Goal: Task Accomplishment & Management: Use online tool/utility

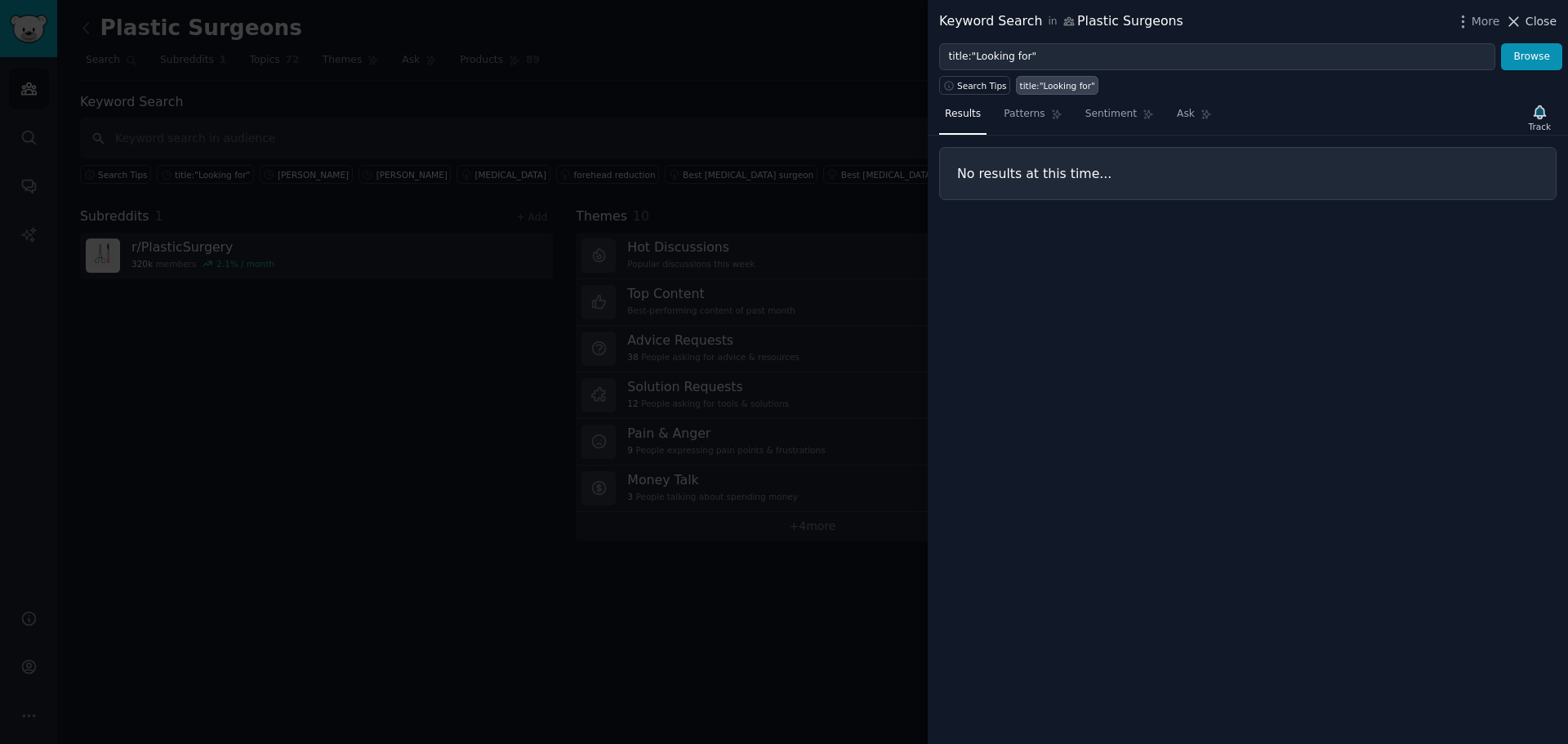
click at [1533, 16] on span "Close" at bounding box center [1540, 21] width 31 height 17
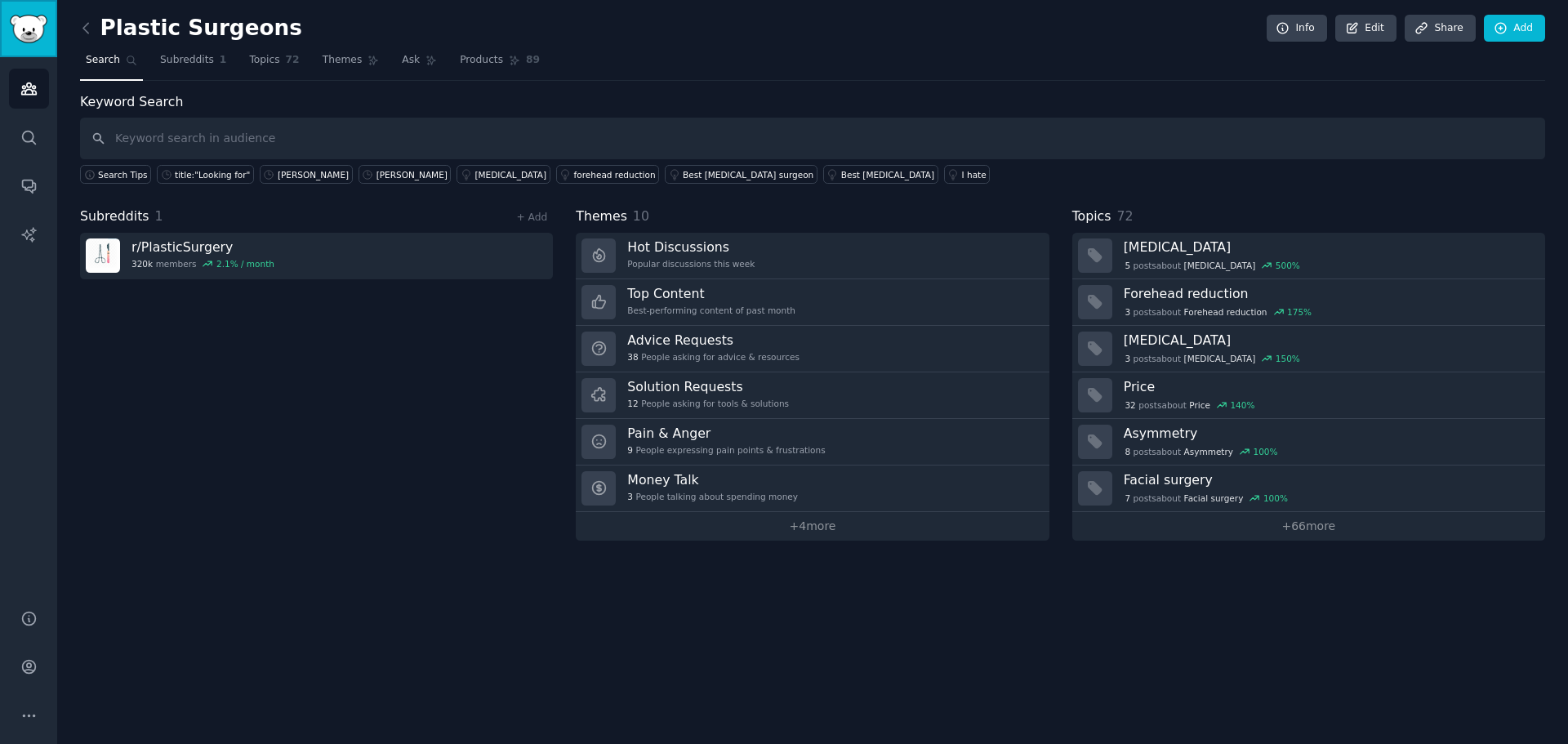
click at [16, 26] on img "Sidebar" at bounding box center [29, 29] width 38 height 29
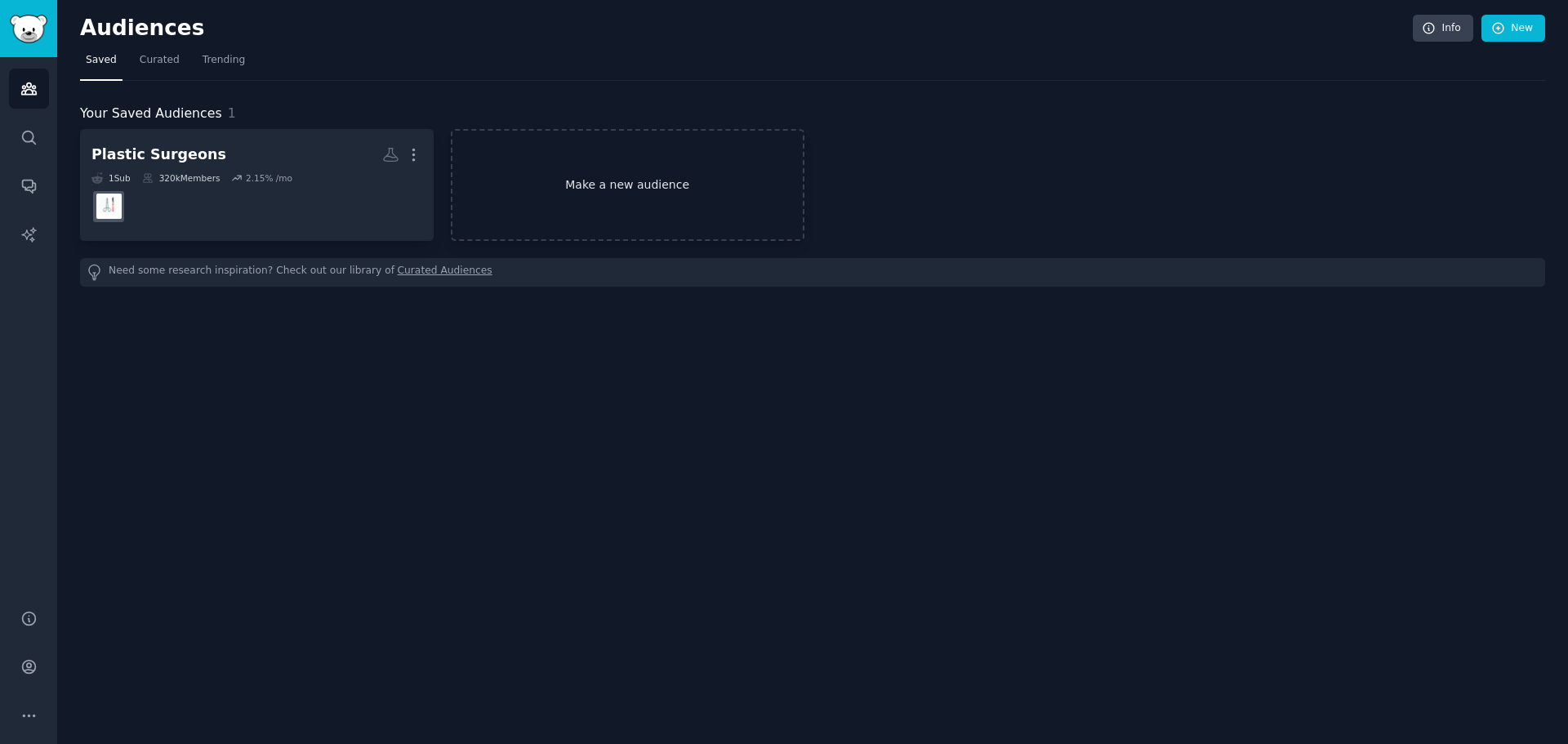
click at [593, 167] on link "Make a new audience" at bounding box center [627, 185] width 354 height 112
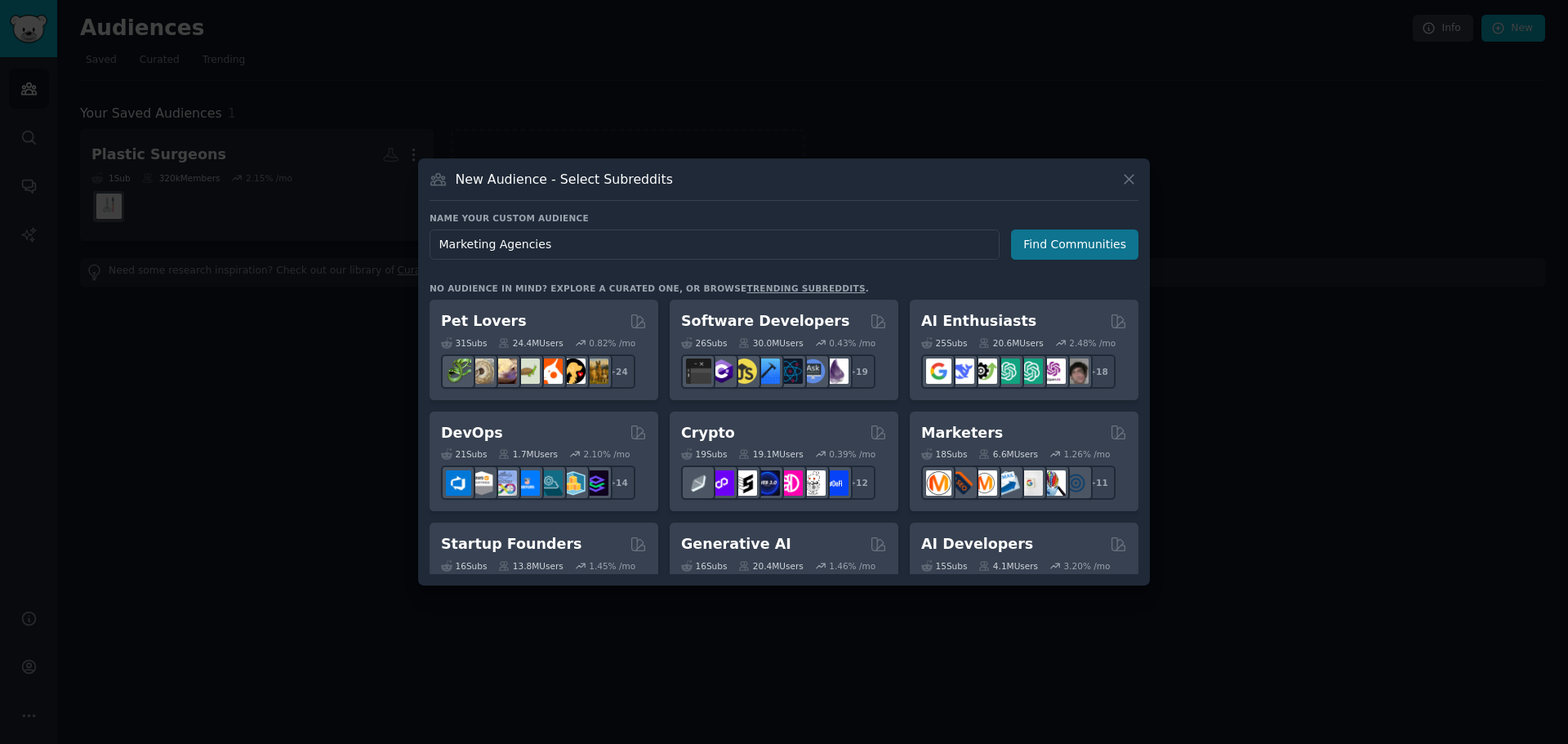
type input "Marketing Agencies"
click at [1044, 258] on button "Find Communities" at bounding box center [1075, 245] width 127 height 30
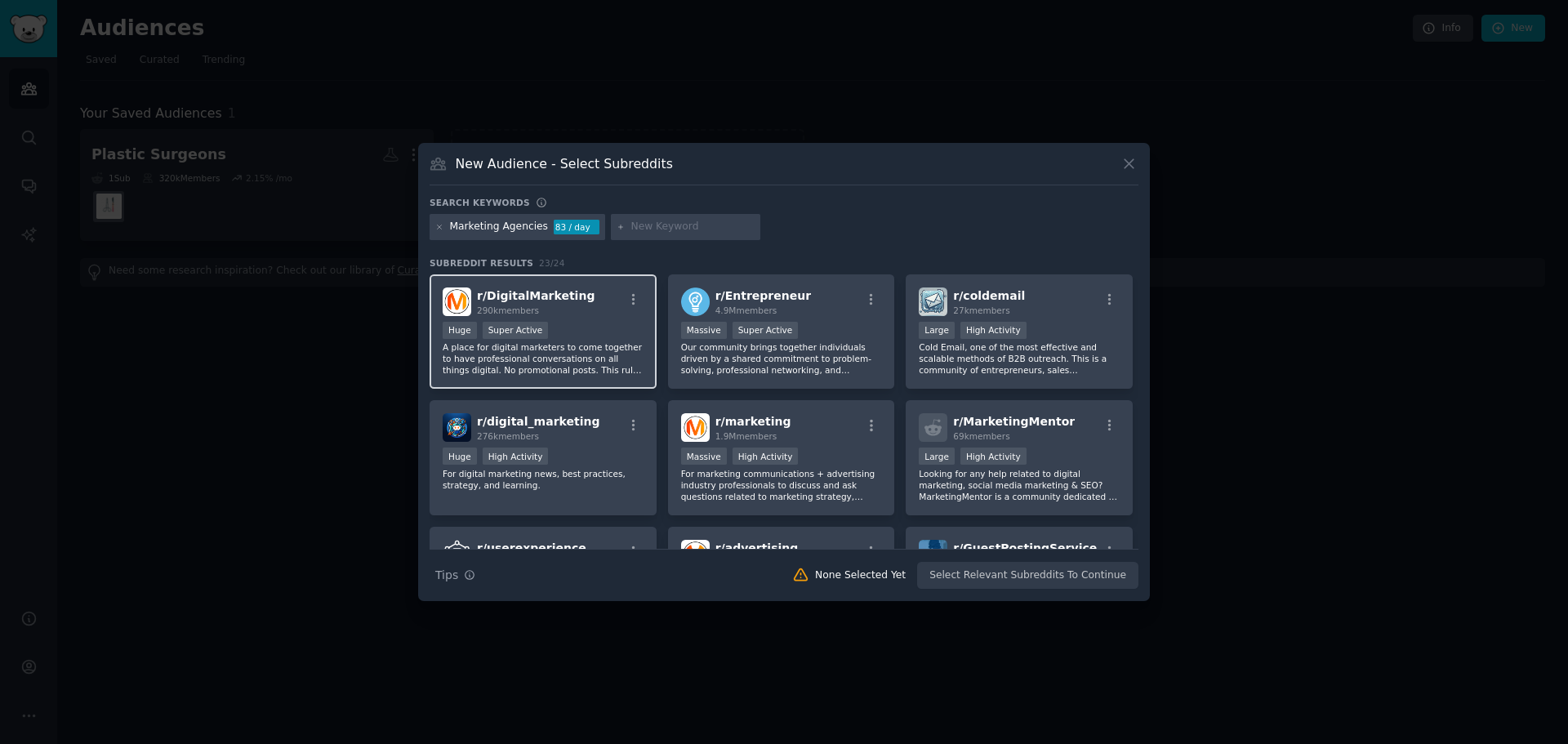
click at [592, 344] on p "A place for digital marketers to come together to have professional conversatio…" at bounding box center [543, 358] width 201 height 35
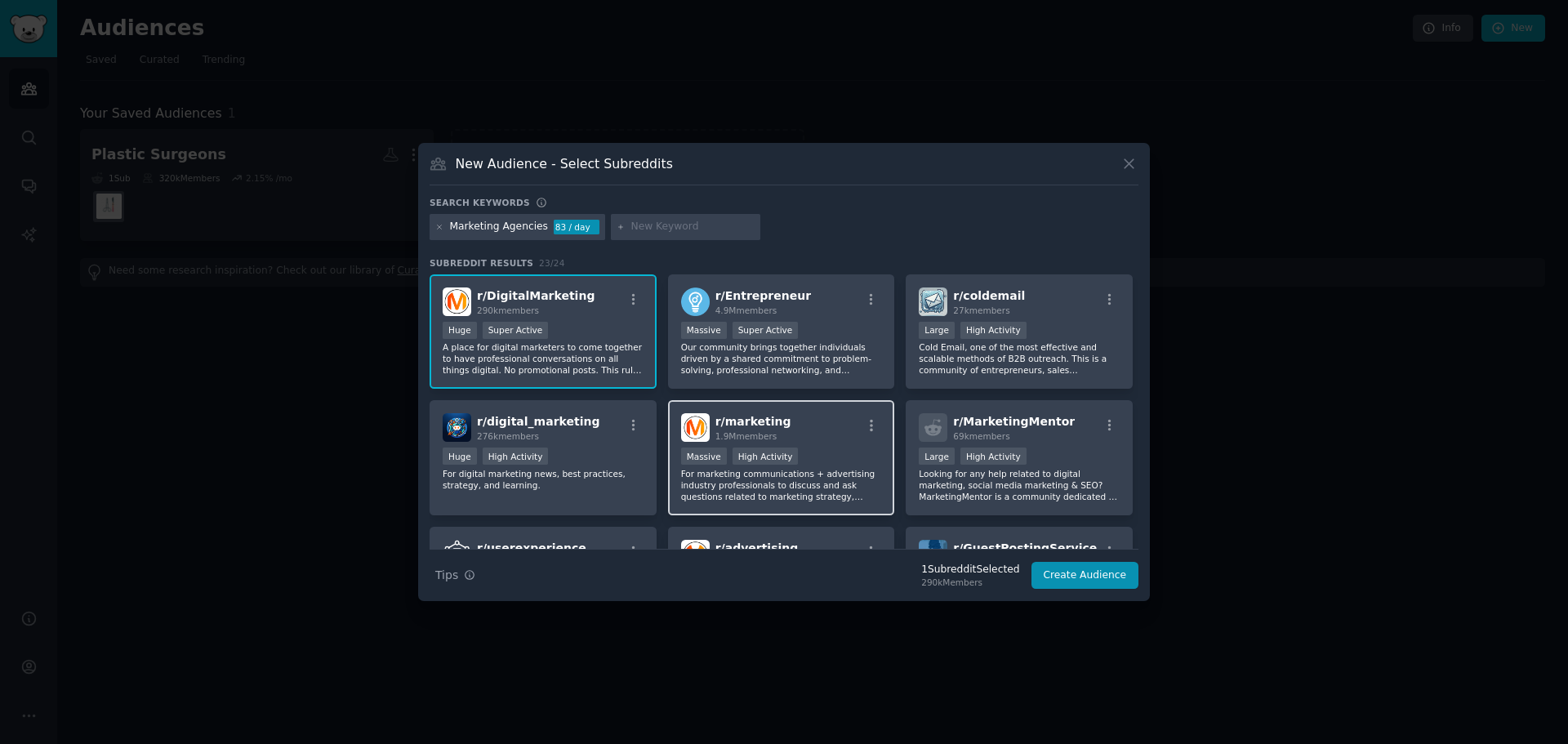
click at [753, 470] on p "For marketing communications + advertising industry professionals to discuss an…" at bounding box center [782, 485] width 201 height 35
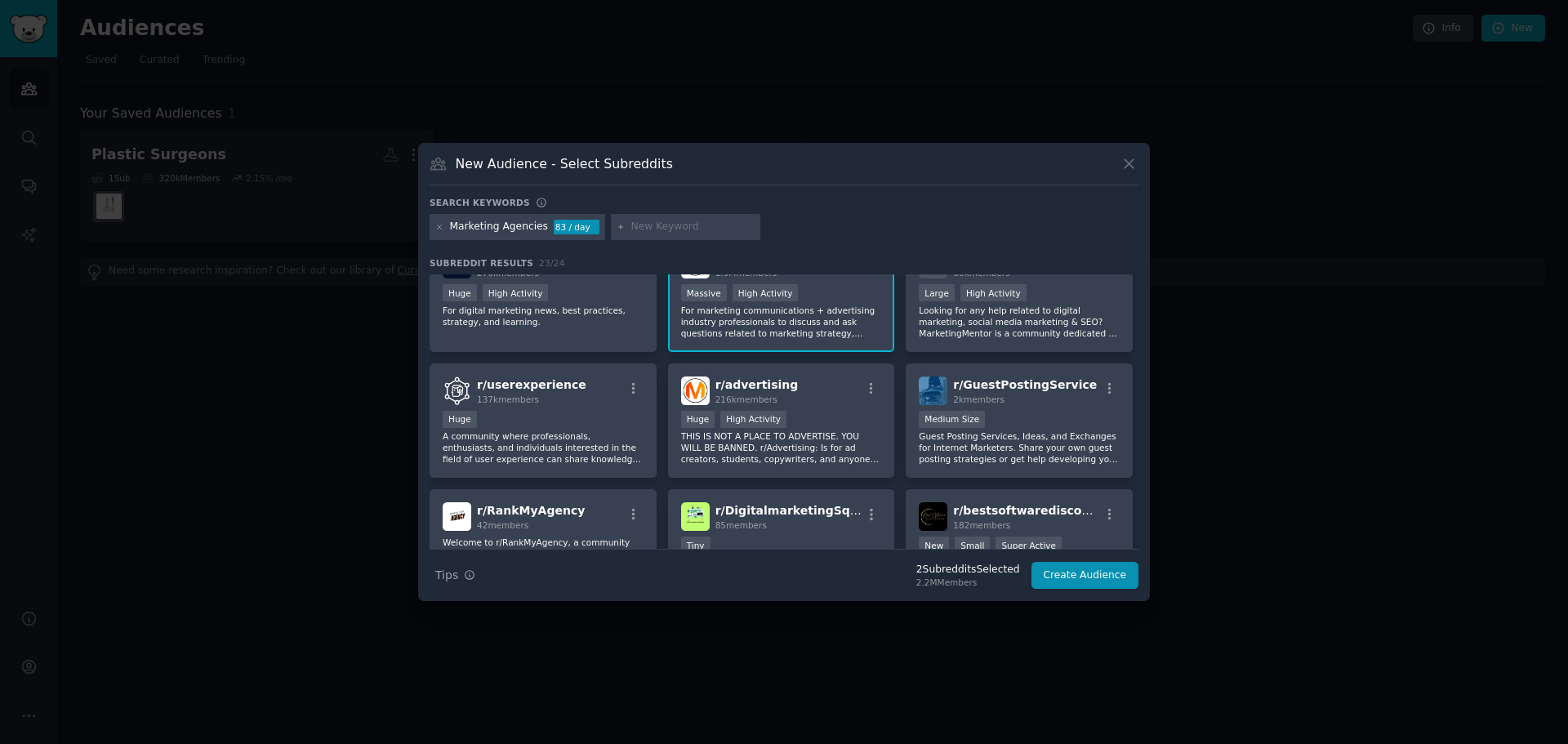
scroll to position [245, 0]
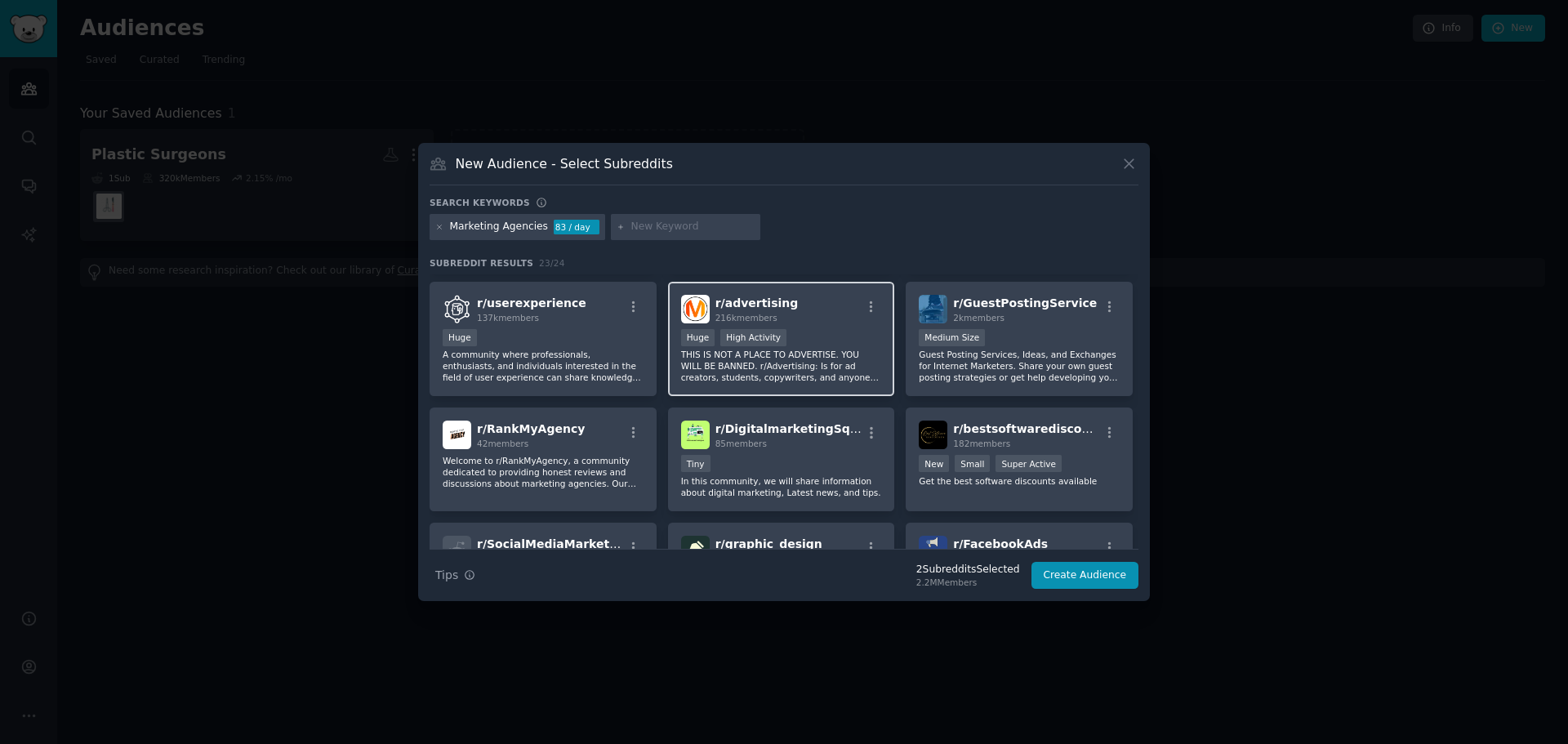
click at [819, 354] on p "THIS IS NOT A PLACE TO ADVERTISE. YOU WILL BE BANNED. r/Advertising: Is for ad …" at bounding box center [782, 366] width 201 height 35
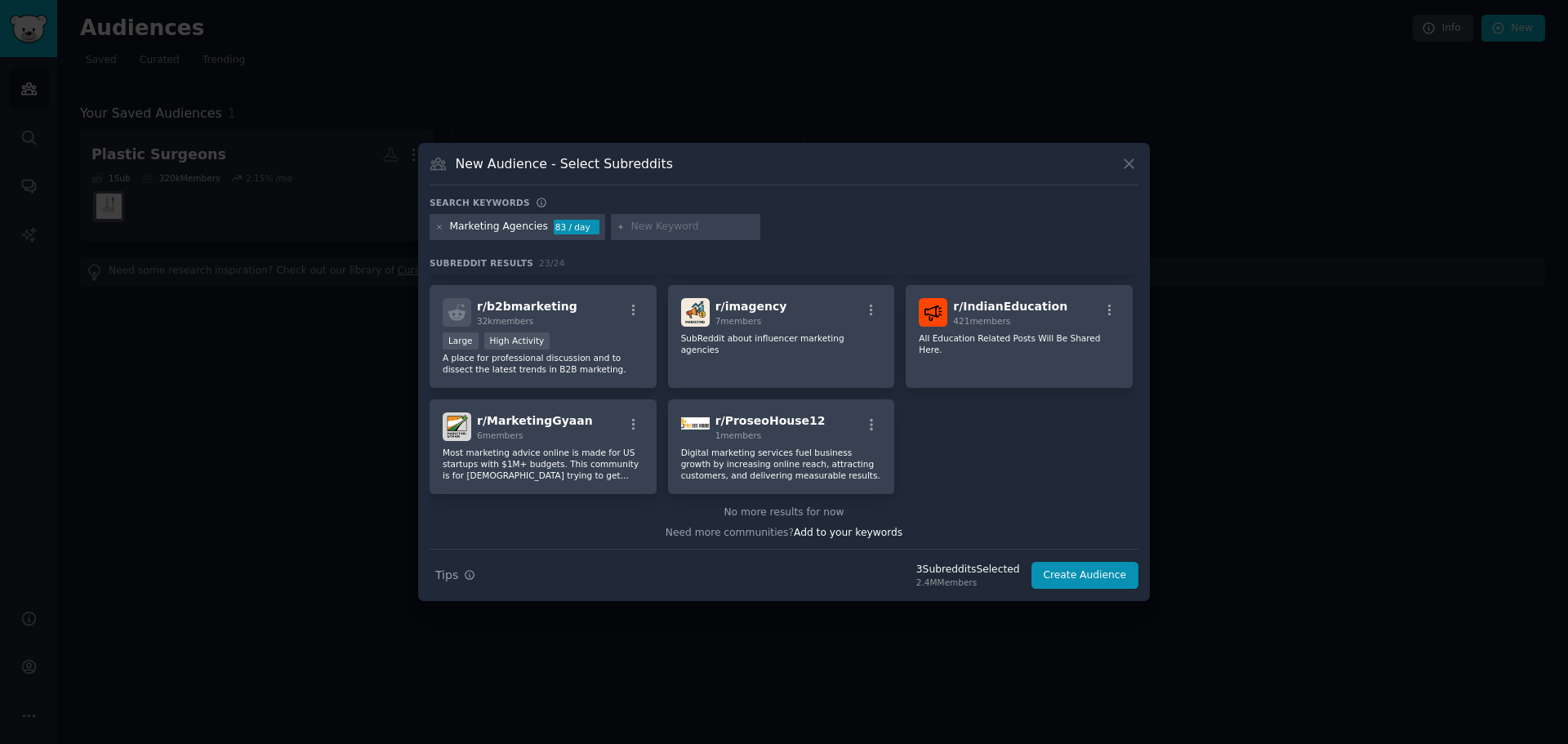
scroll to position [738, 0]
click at [1092, 587] on button "Create Audience" at bounding box center [1085, 576] width 107 height 28
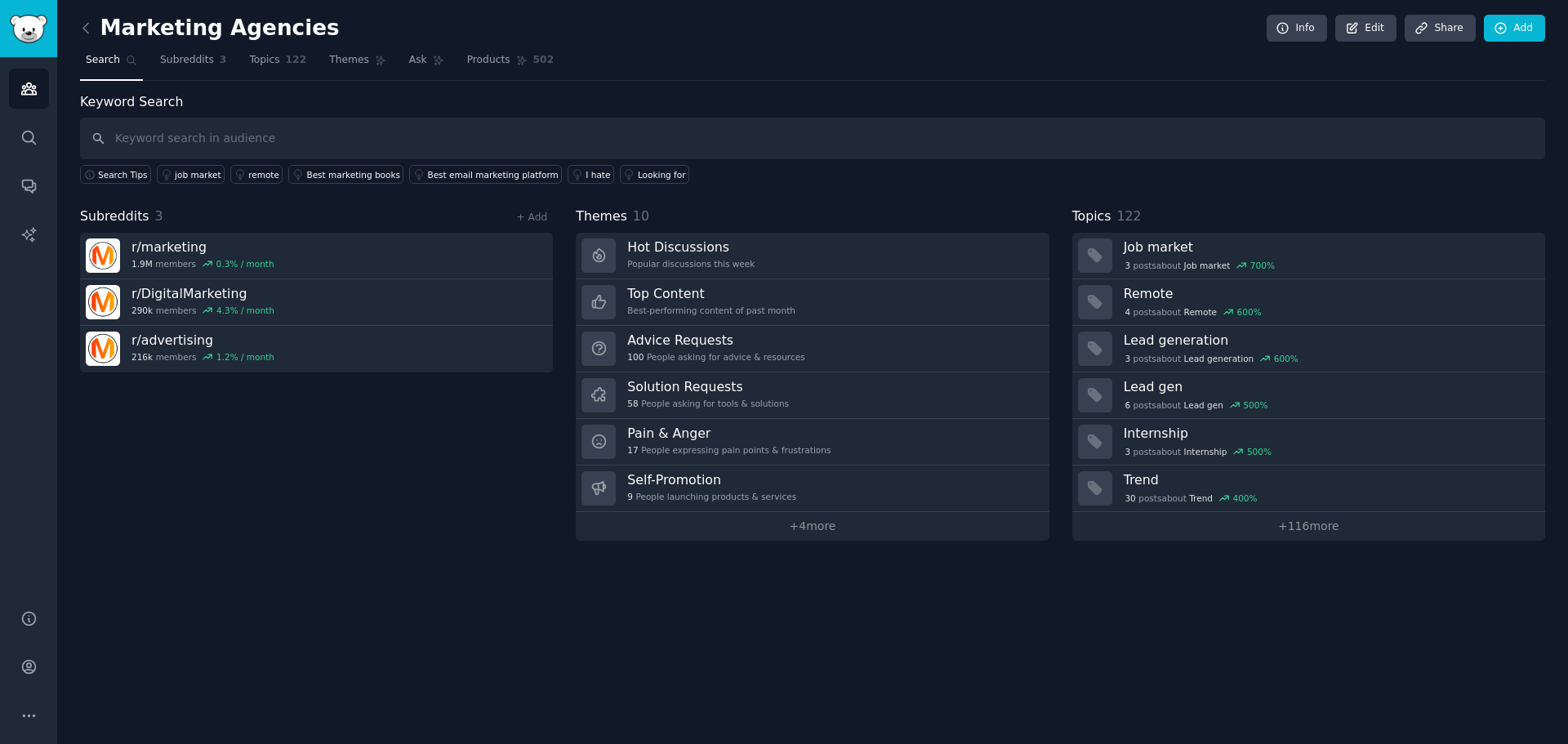
type input "A"
type input "aesthetic practices seeking marketing agencies"
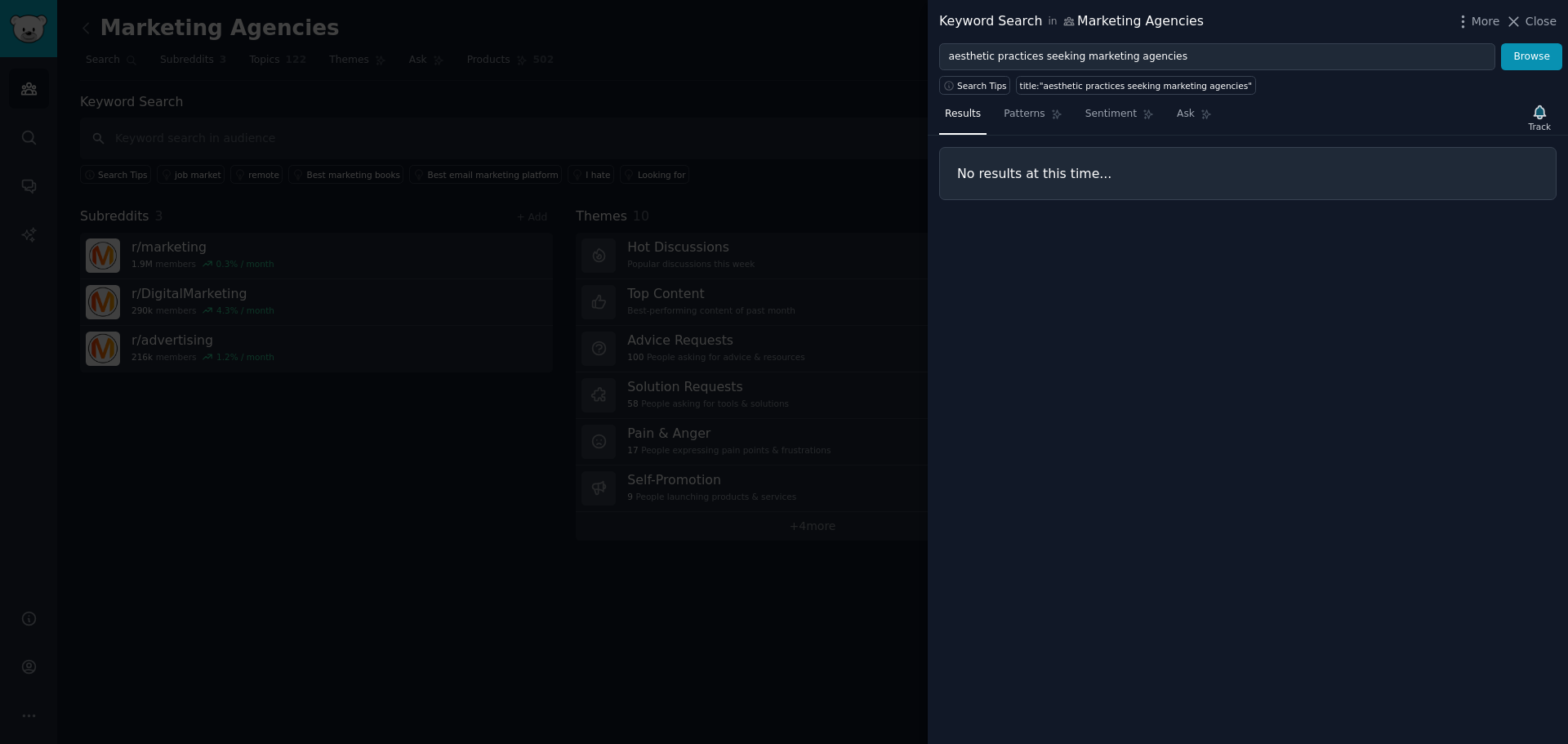
click at [1557, 18] on div "Keyword Search in Marketing Agencies More Close" at bounding box center [1248, 22] width 640 height 44
click at [1538, 114] on icon "button" at bounding box center [1540, 111] width 12 height 13
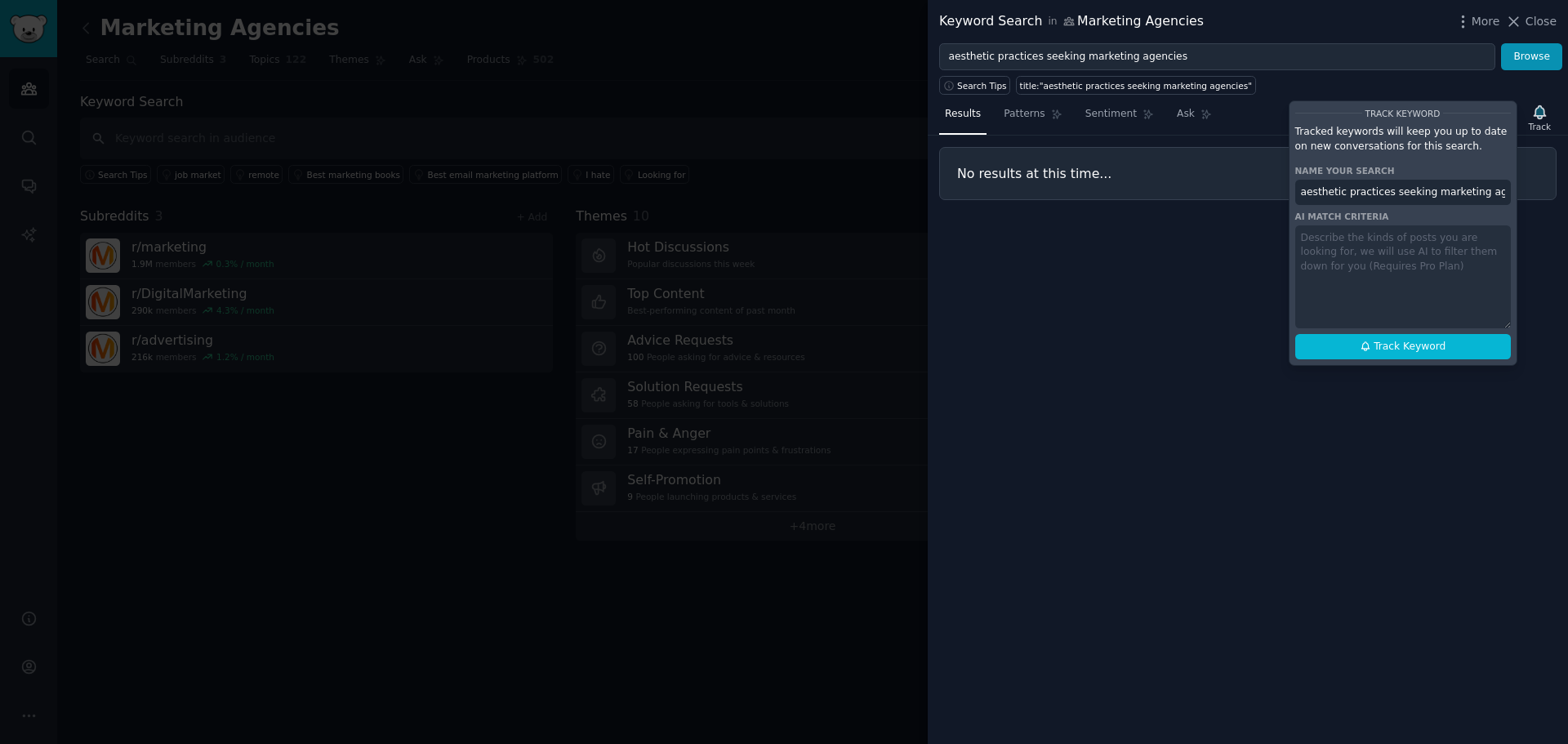
click at [1374, 266] on div "Track Keyword Tracked keywords will keep you up to date on new conversations fo…" at bounding box center [1403, 233] width 229 height 266
click at [1393, 246] on div "Track Keyword Tracked keywords will keep you up to date on new conversations fo…" at bounding box center [1403, 233] width 229 height 266
click at [1387, 303] on div "Track Keyword Tracked keywords will keep you up to date on new conversations fo…" at bounding box center [1403, 233] width 229 height 266
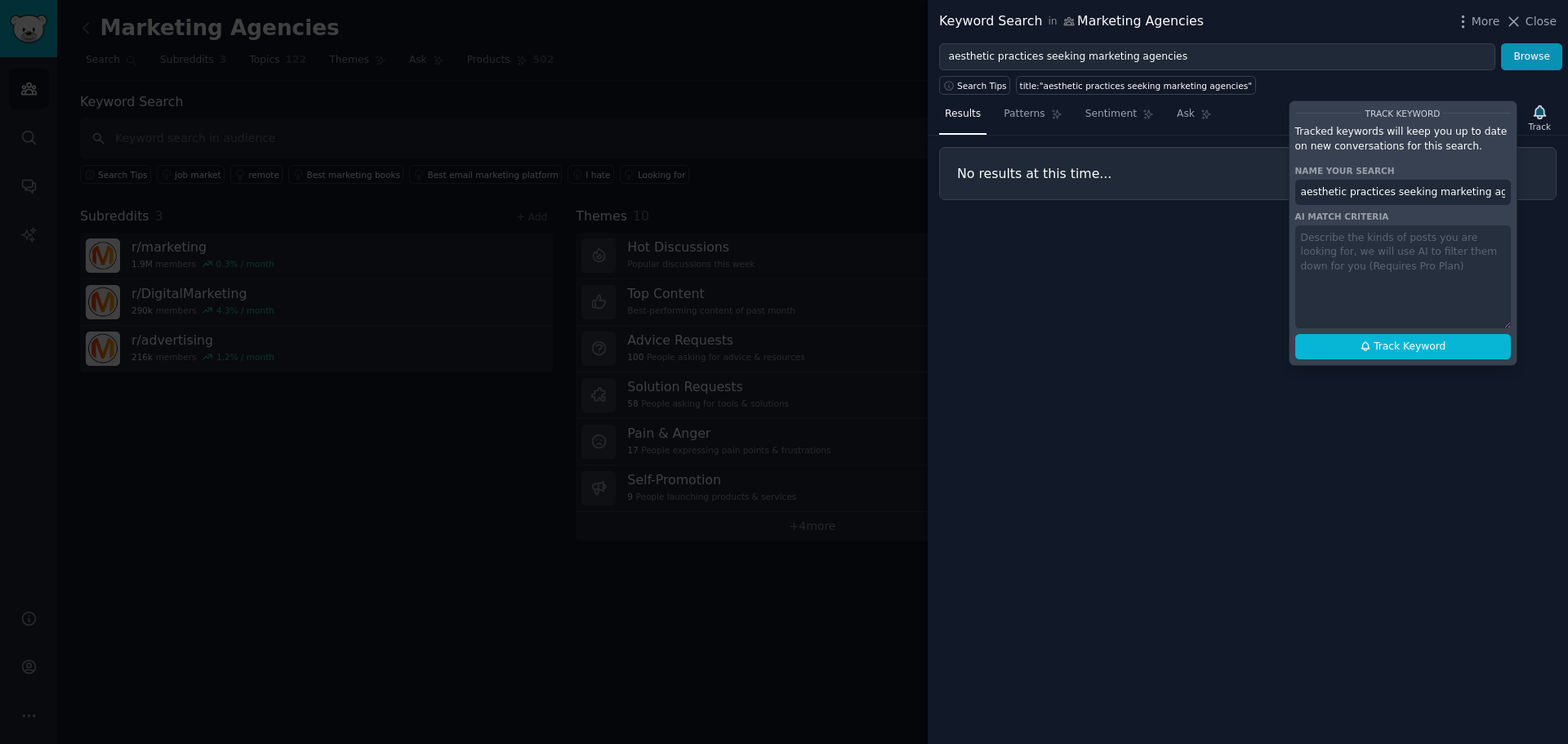
click at [1387, 303] on div "Track Keyword Tracked keywords will keep you up to date on new conversations fo…" at bounding box center [1403, 233] width 229 height 266
click at [1399, 355] on button "Track Keyword" at bounding box center [1403, 347] width 216 height 26
type input "aesthetic practices seeking marketing agencies in Marketing Agencies"
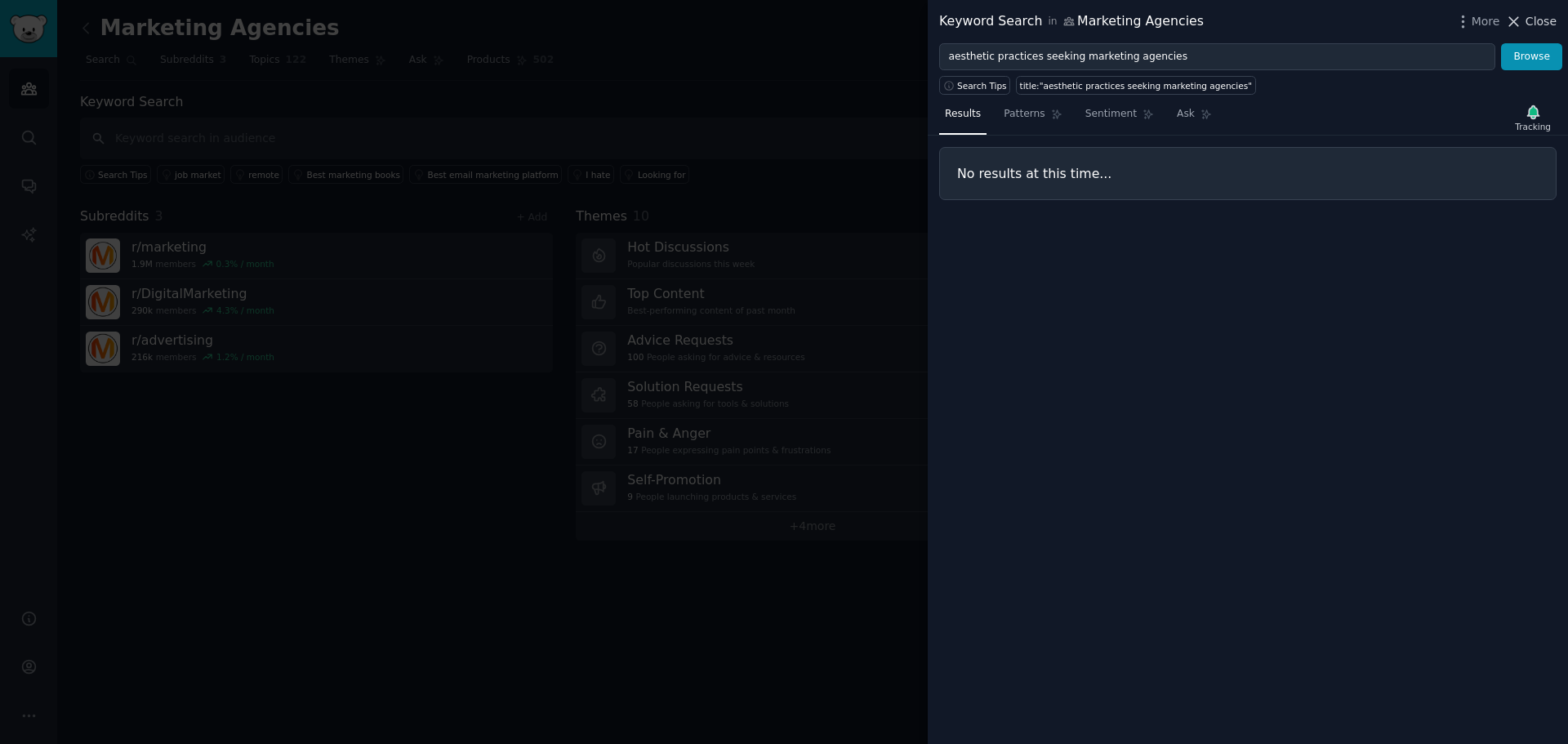
click at [1528, 25] on button "Close" at bounding box center [1531, 21] width 52 height 17
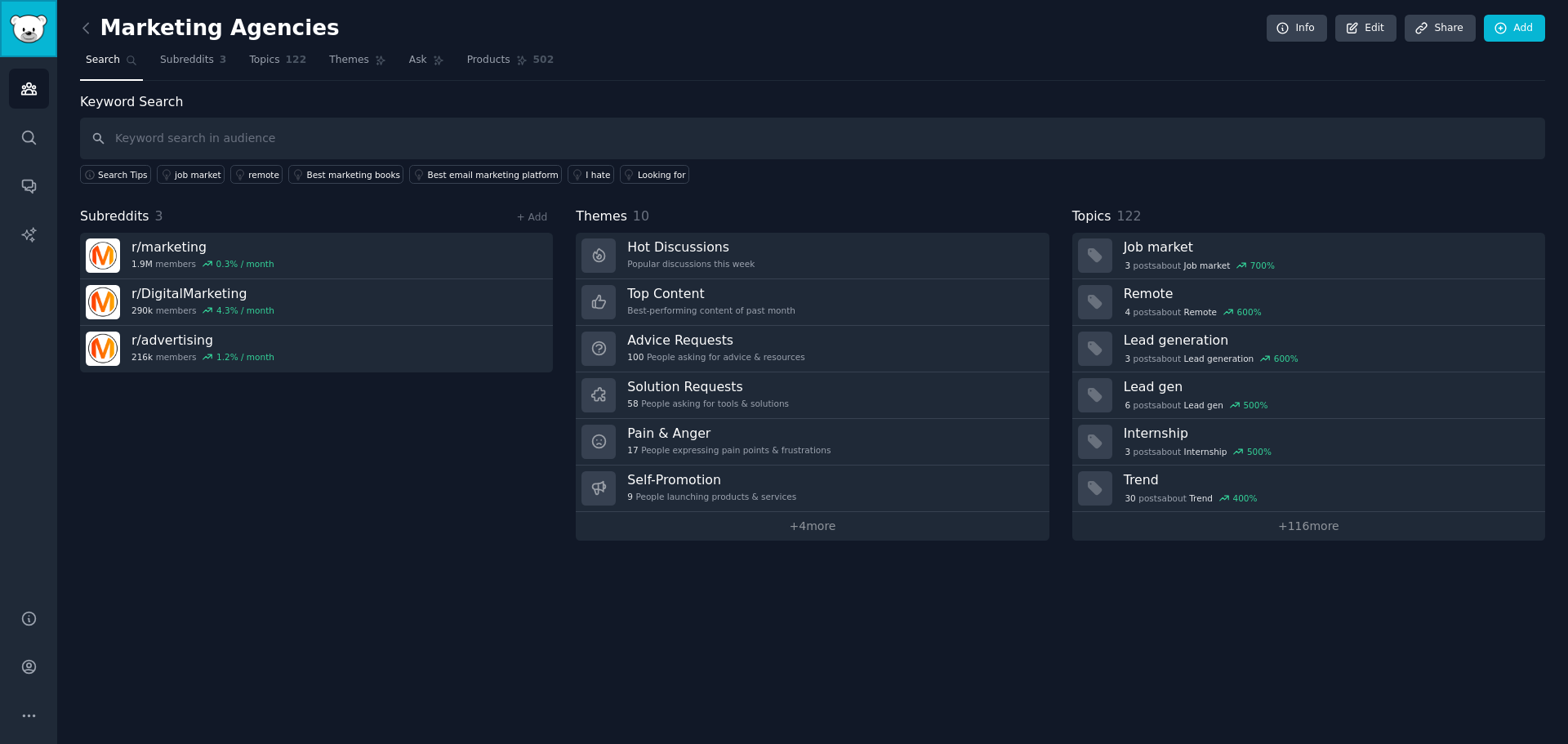
click at [20, 34] on img "Sidebar" at bounding box center [29, 29] width 38 height 29
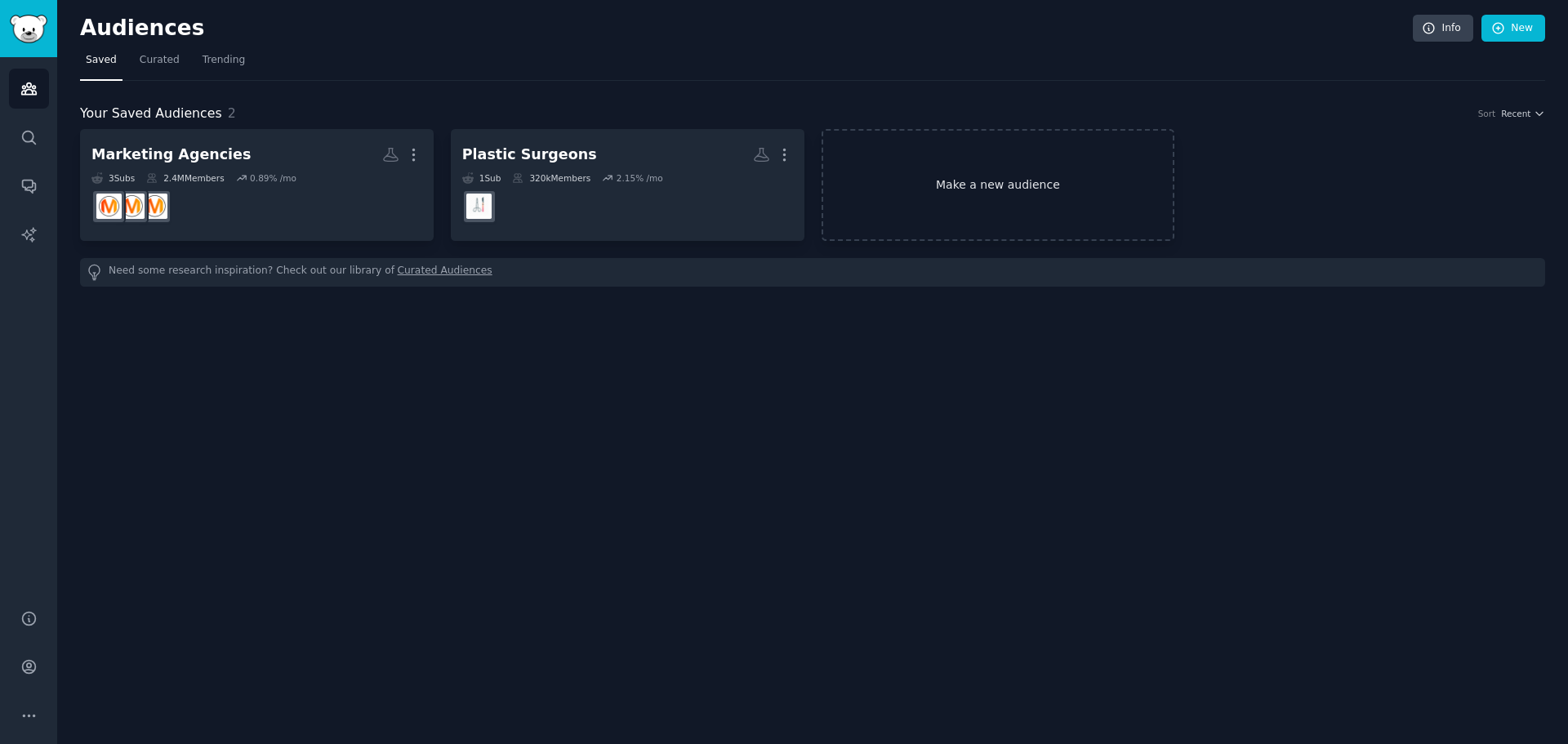
click at [981, 190] on link "Make a new audience" at bounding box center [998, 185] width 354 height 112
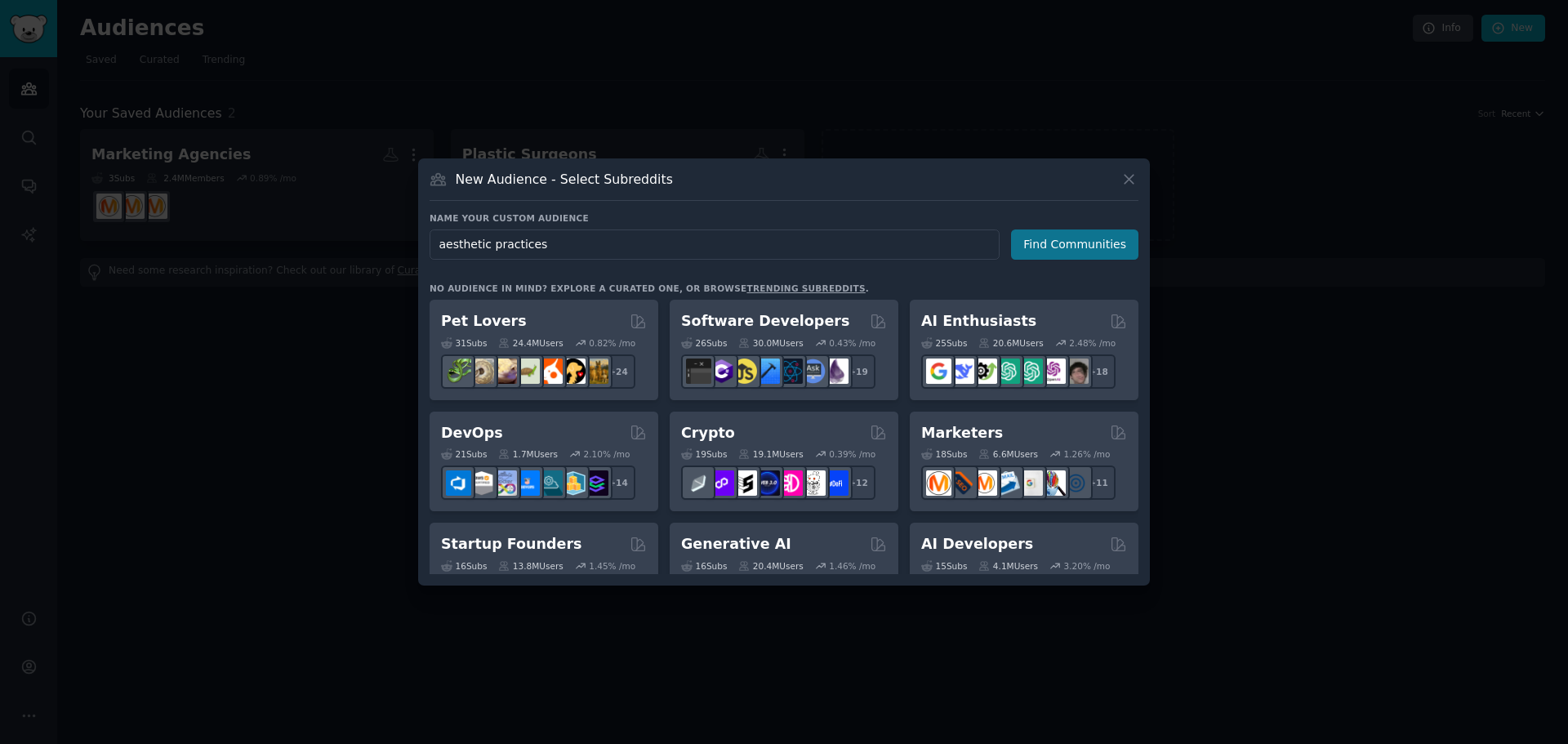
type input "aesthetic practices"
click at [1085, 249] on button "Find Communities" at bounding box center [1075, 245] width 127 height 30
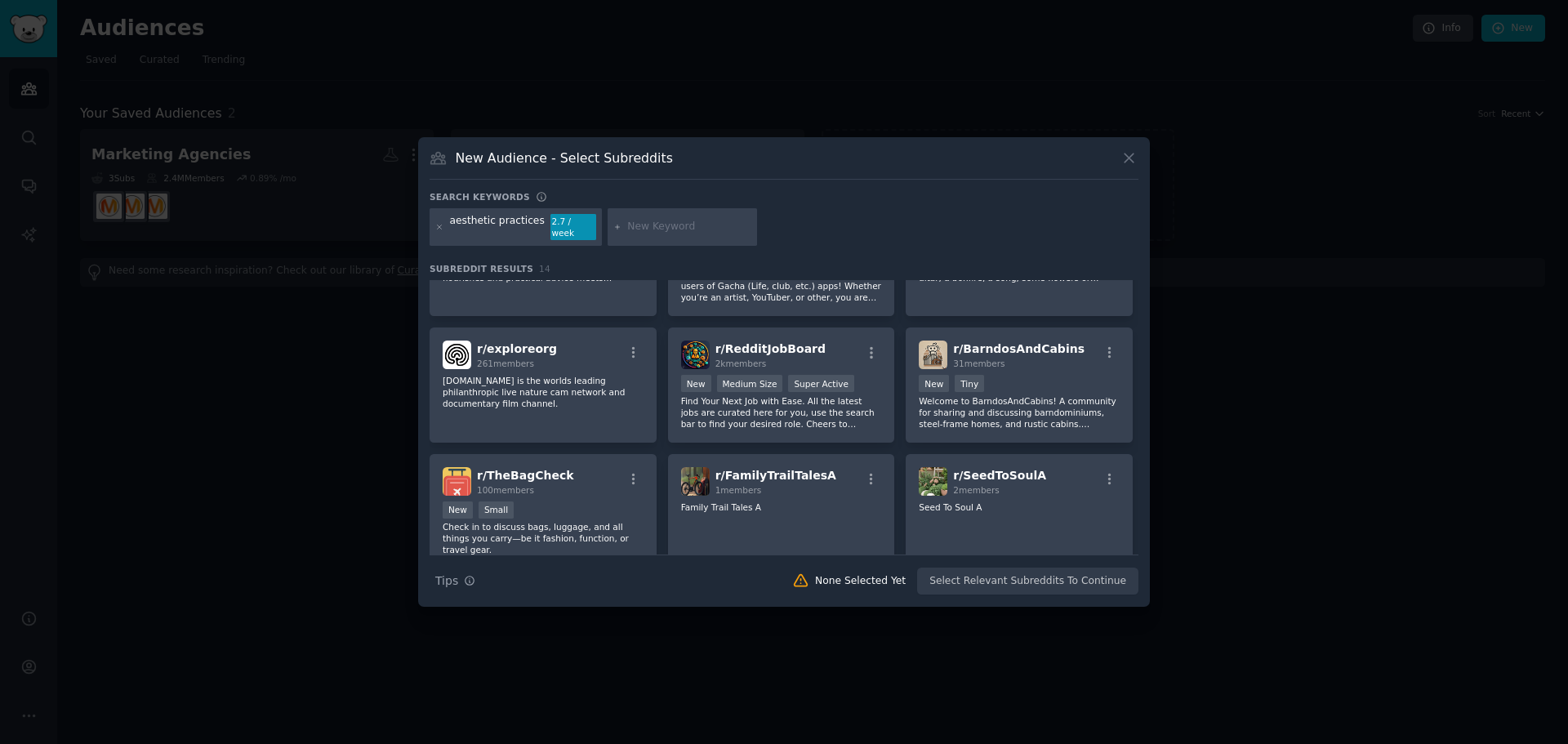
scroll to position [82, 0]
click at [1132, 163] on icon at bounding box center [1129, 157] width 17 height 17
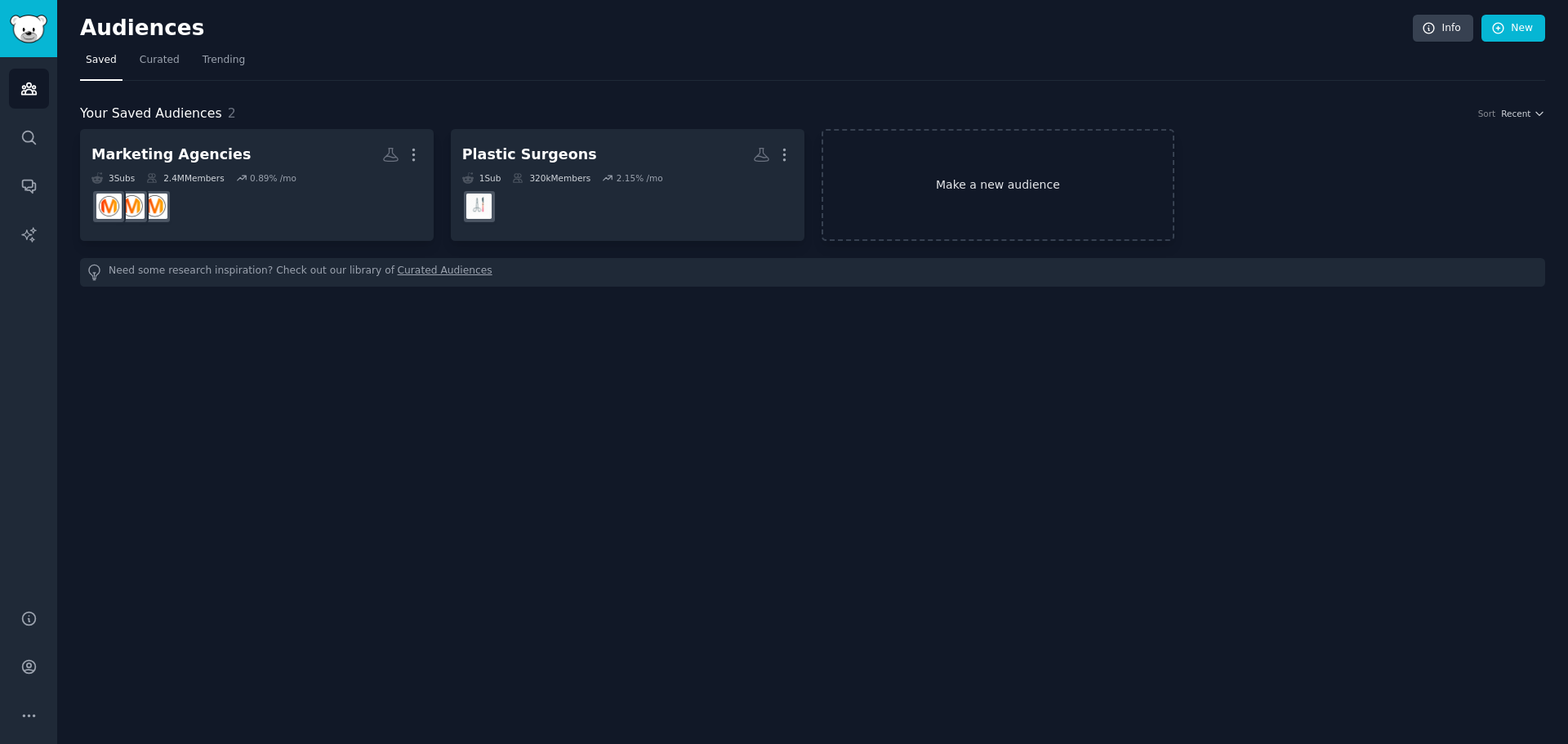
click at [969, 195] on link "Make a new audience" at bounding box center [998, 185] width 354 height 112
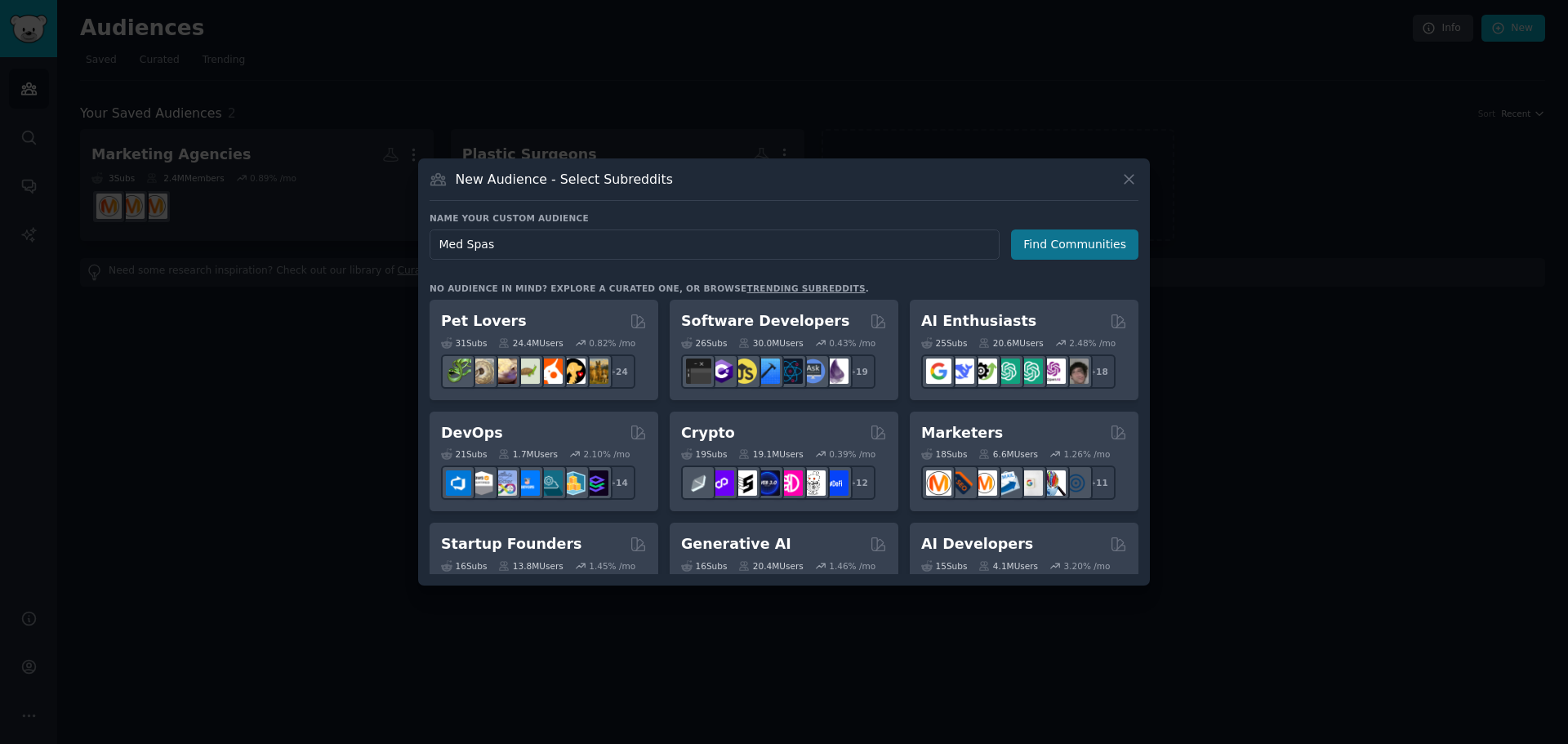
type input "Med Spas"
click at [1068, 245] on button "Find Communities" at bounding box center [1075, 245] width 127 height 30
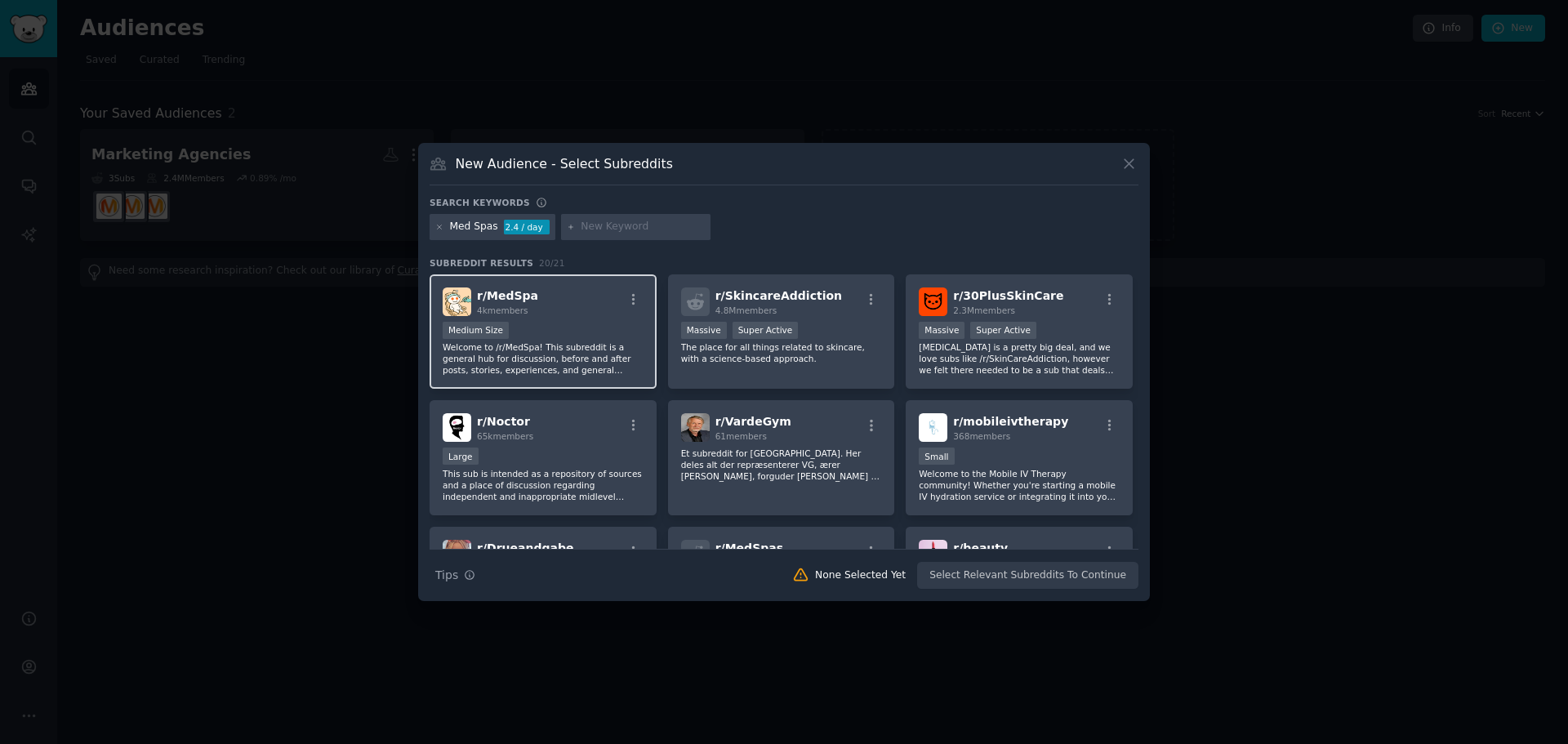
click at [608, 320] on div "r/ MedSpa 4k members Medium Size Welcome to /r/MedSpa! This subreddit is a gene…" at bounding box center [543, 332] width 227 height 115
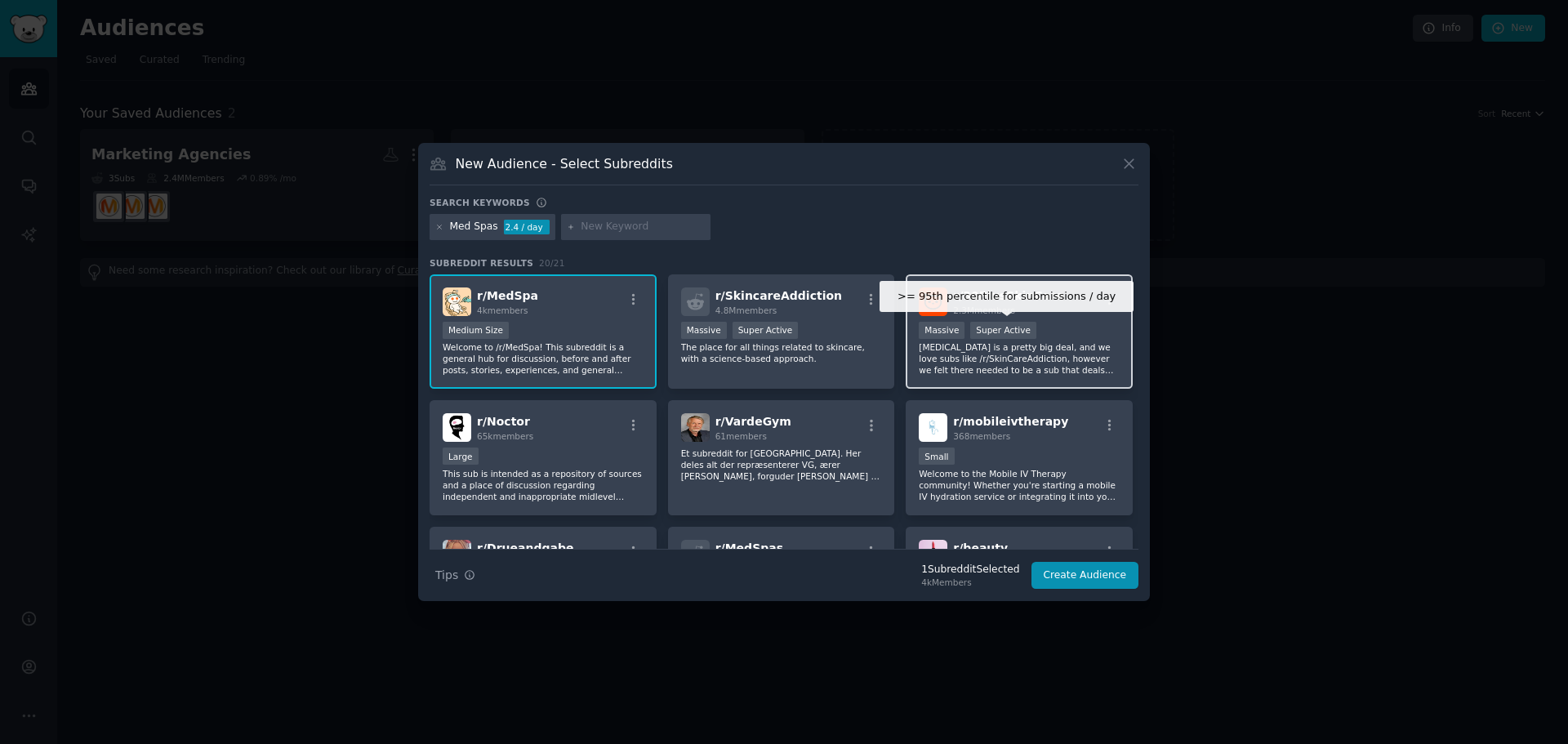
click at [981, 322] on div "Super Active" at bounding box center [1003, 330] width 67 height 17
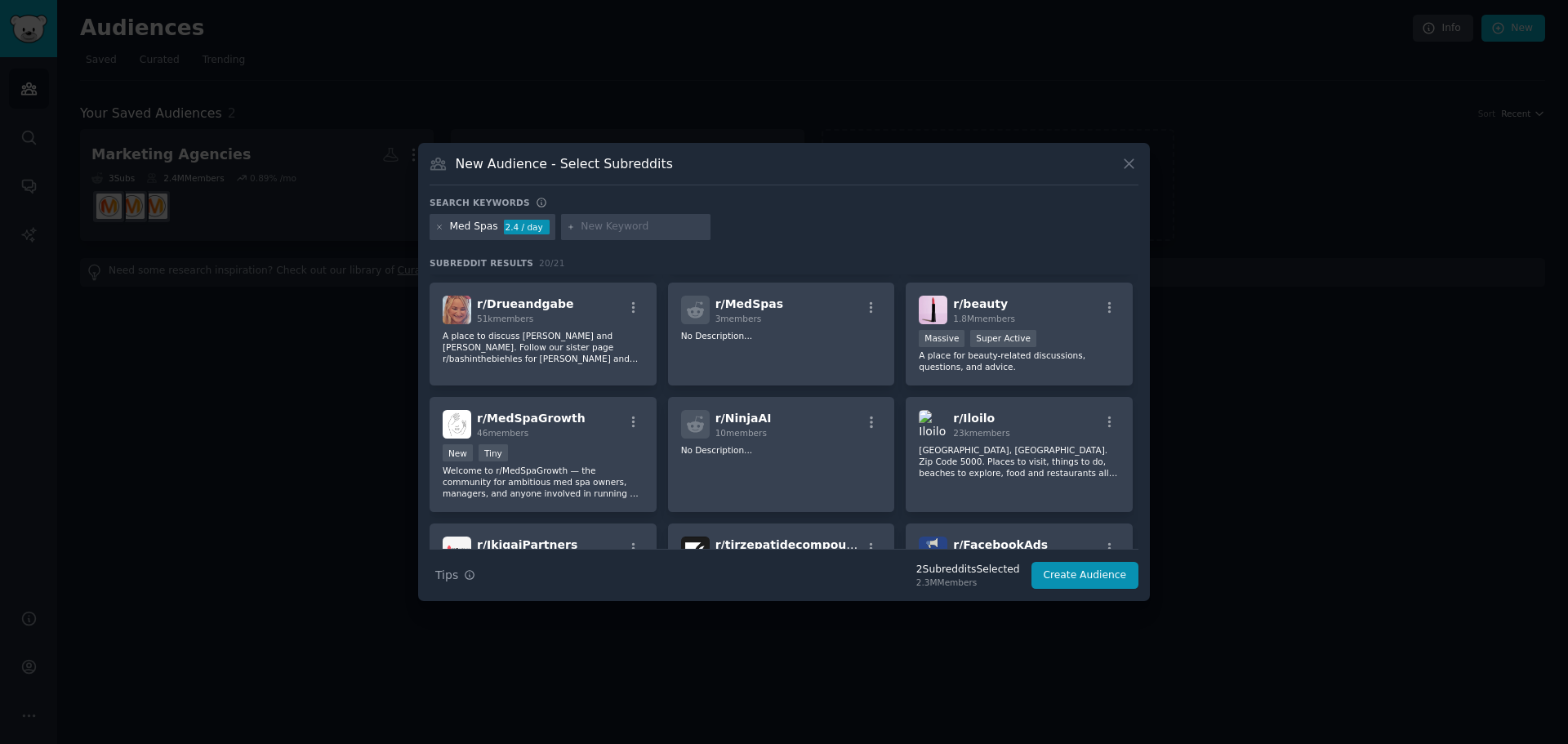
scroll to position [245, 0]
click at [587, 442] on div "r/ MedSpaGrowth 46 members New Tiny Welcome to r/MedSpaGrowth — the community f…" at bounding box center [543, 454] width 227 height 115
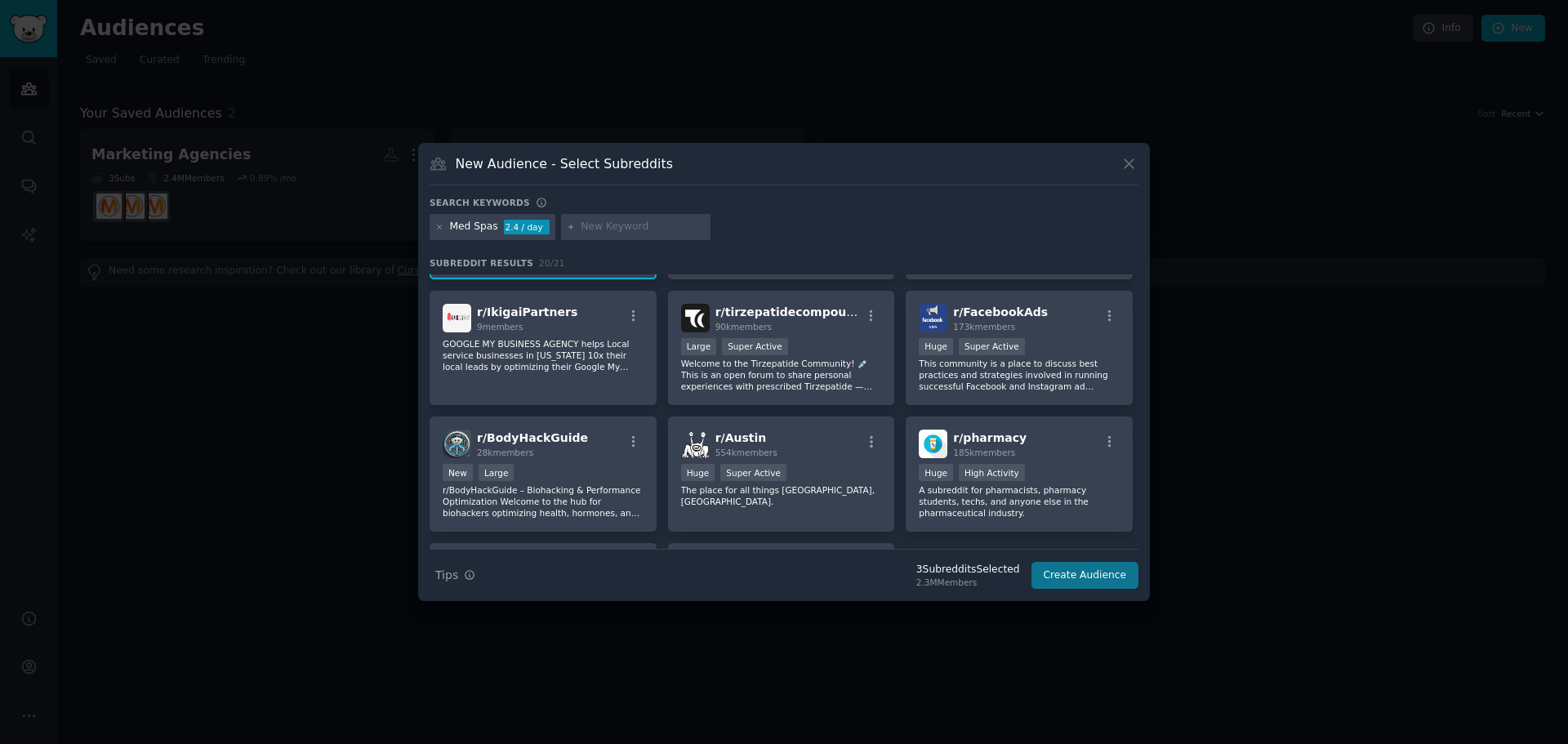
scroll to position [479, 0]
click at [1119, 584] on button "Create Audience" at bounding box center [1085, 576] width 107 height 28
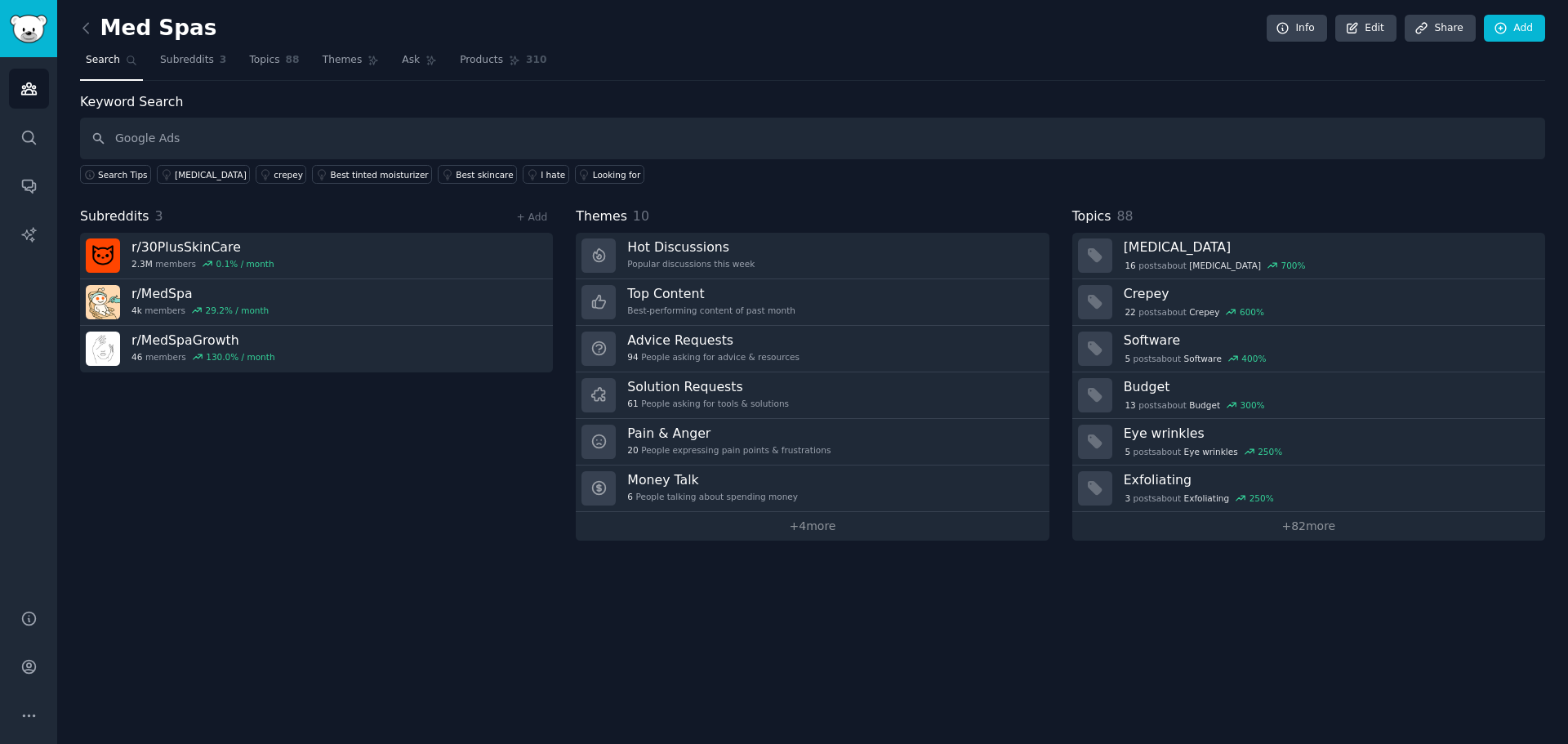
type input "Google Ads"
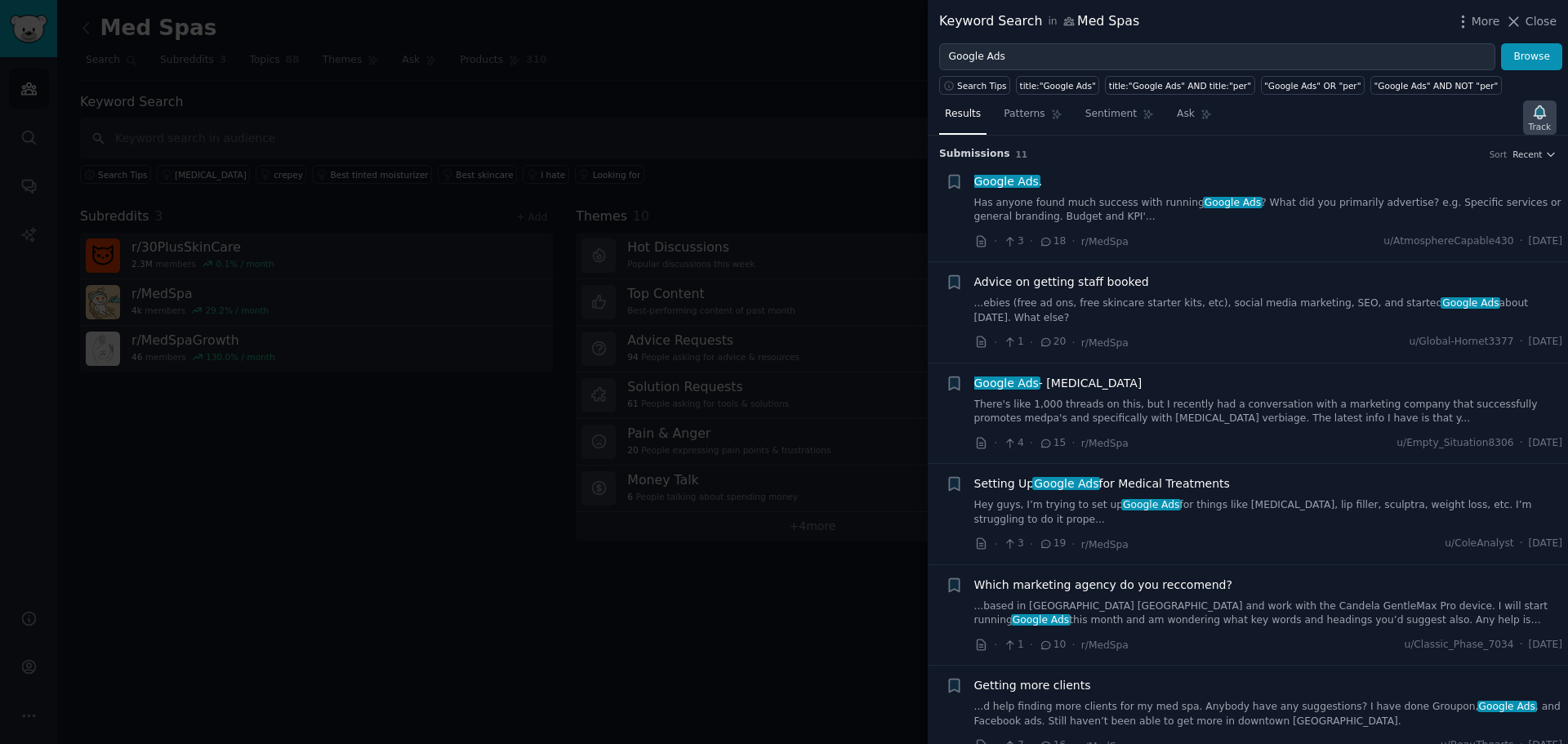
click at [1538, 118] on icon "button" at bounding box center [1539, 111] width 17 height 17
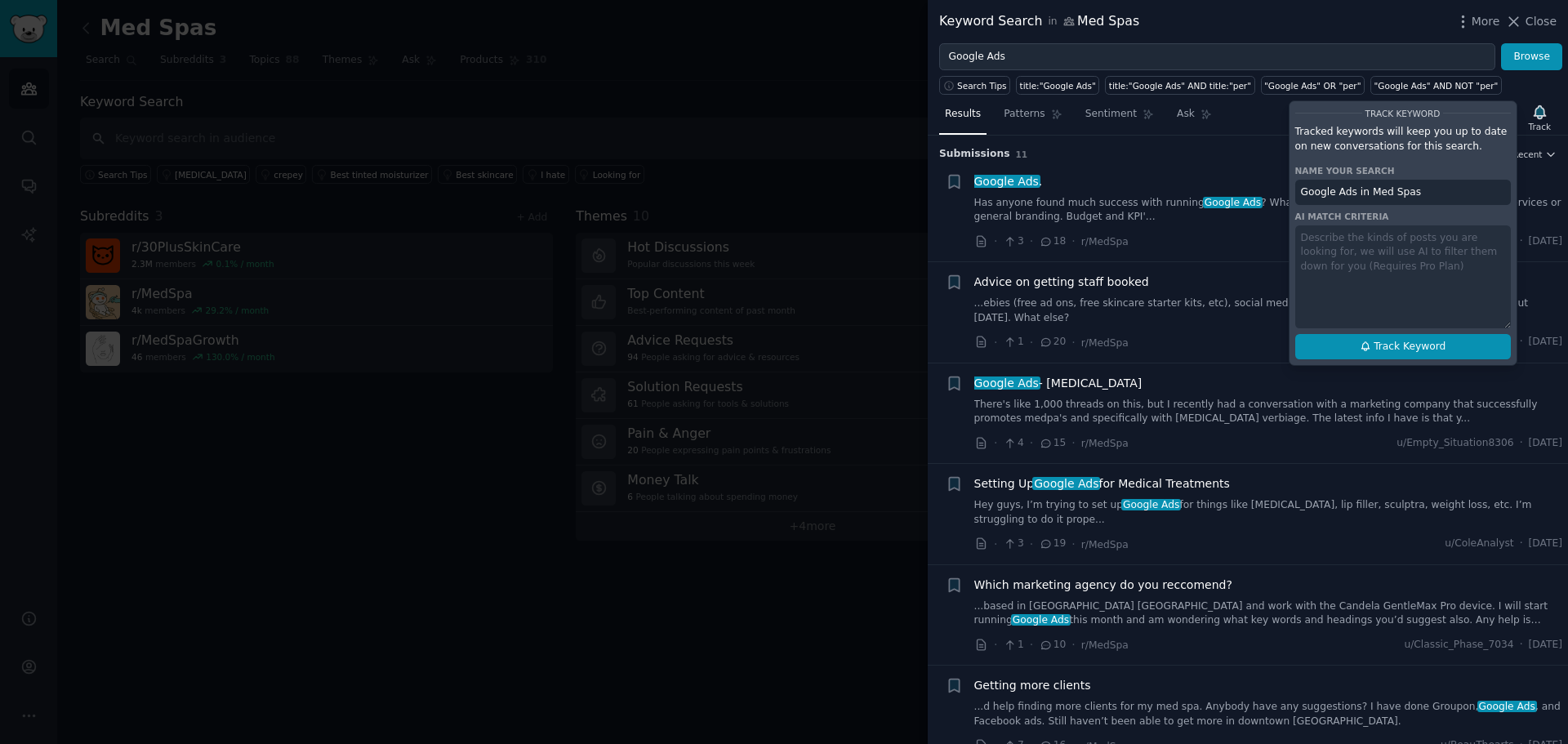
click at [1433, 346] on span "Track Keyword" at bounding box center [1410, 347] width 72 height 15
type input "Google Ads in Med Spas"
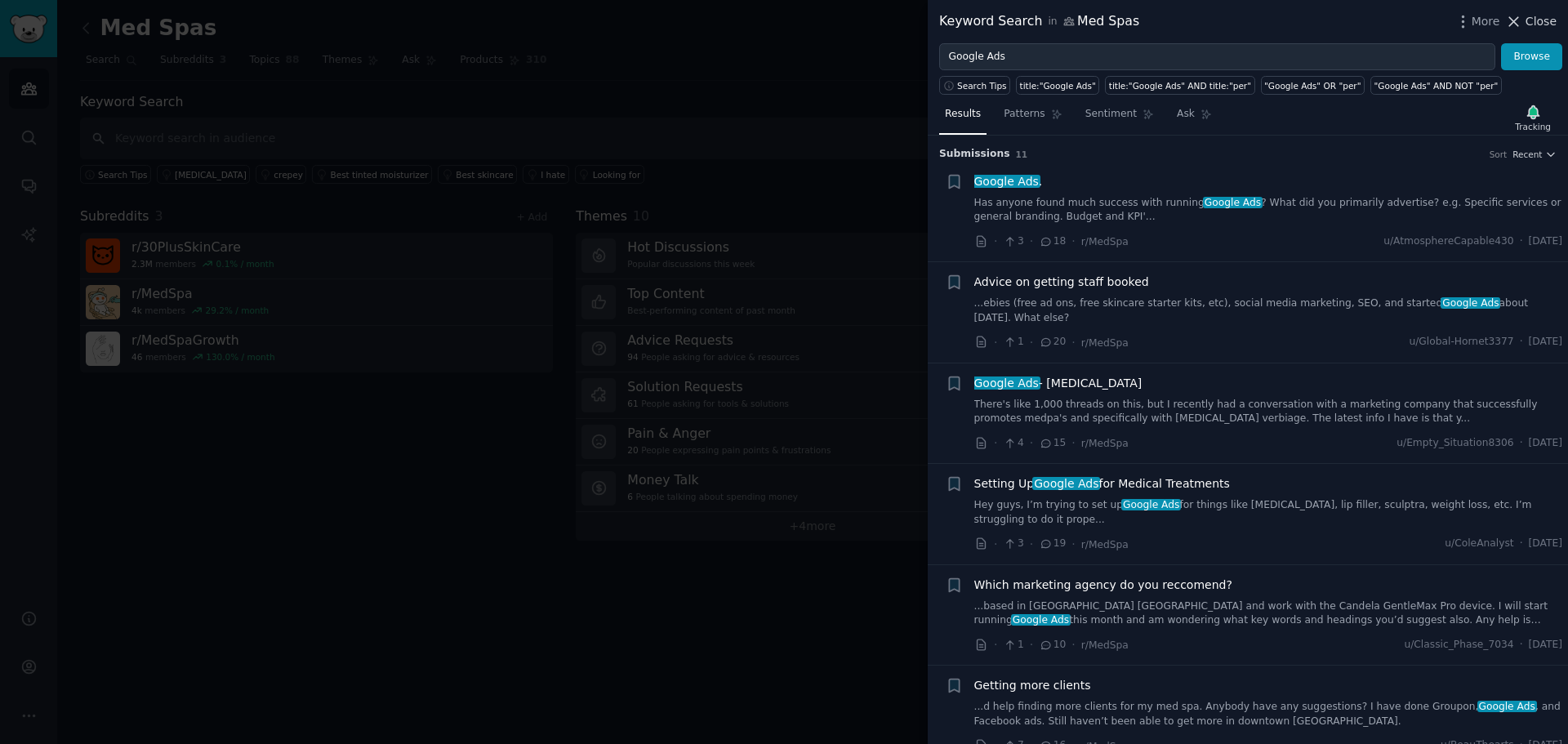
click at [1537, 23] on span "Close" at bounding box center [1540, 21] width 31 height 17
